Goal: Task Accomplishment & Management: Manage account settings

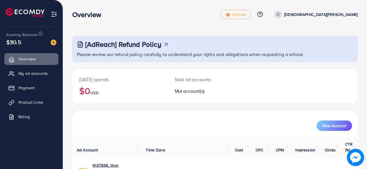
scroll to position [29, 0]
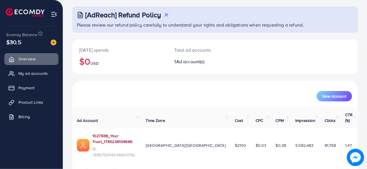
click at [119, 133] on link "1027838_Your Trust_1745236134666" at bounding box center [115, 139] width 44 height 12
click at [22, 86] on span "Payment" at bounding box center [28, 88] width 16 height 6
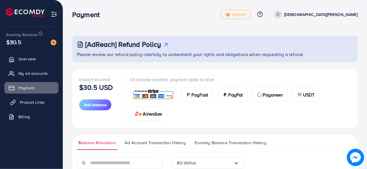
click at [42, 106] on link "Product Links" at bounding box center [31, 102] width 54 height 12
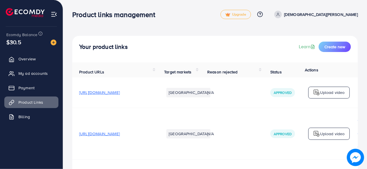
click at [221, 16] on div "Product links management" at bounding box center [146, 14] width 148 height 8
click at [224, 19] on div "Product links management Upgrade Help Center Contact Support Plans and Pricing …" at bounding box center [215, 14] width 286 height 17
